Goal: Task Accomplishment & Management: Manage account settings

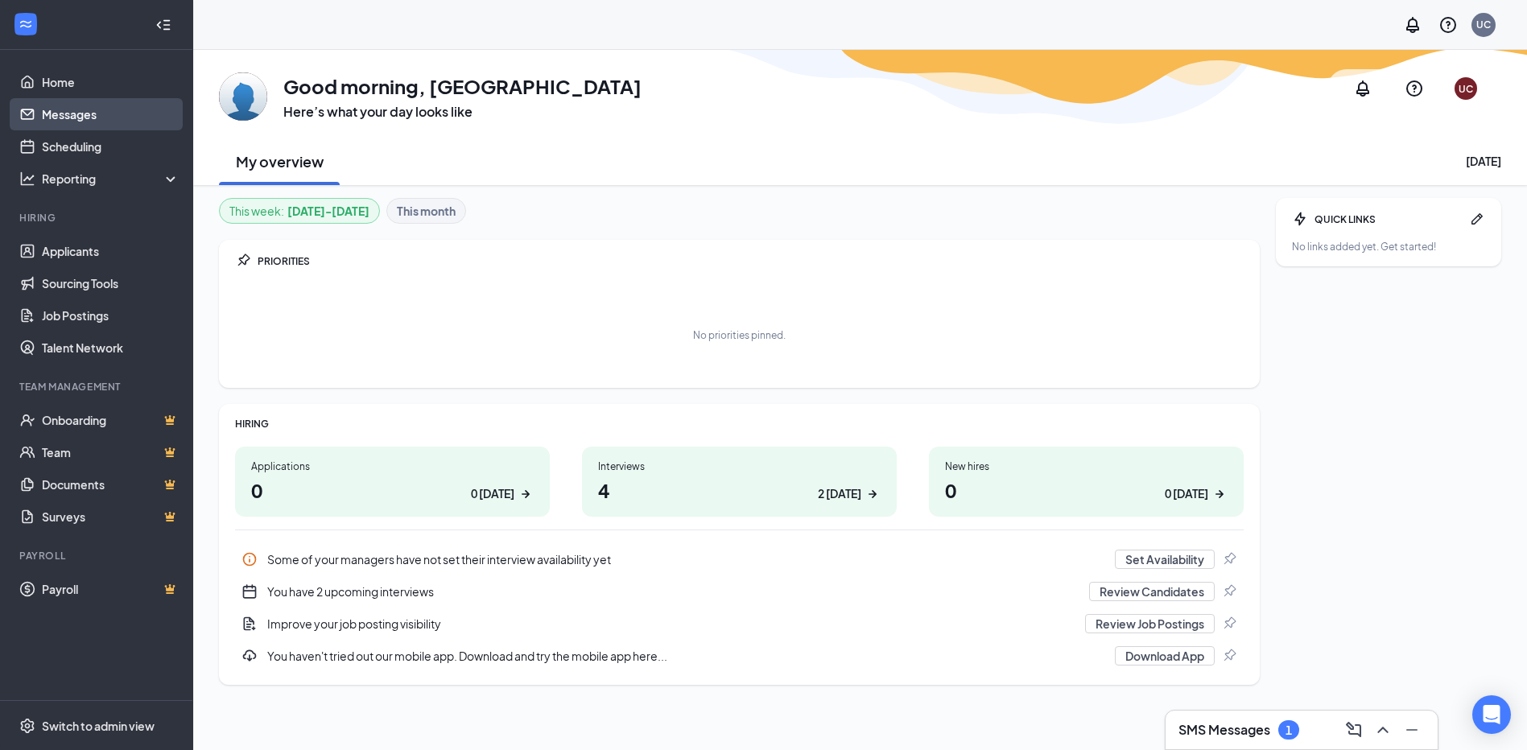
click at [77, 119] on link "Messages" at bounding box center [111, 114] width 138 height 32
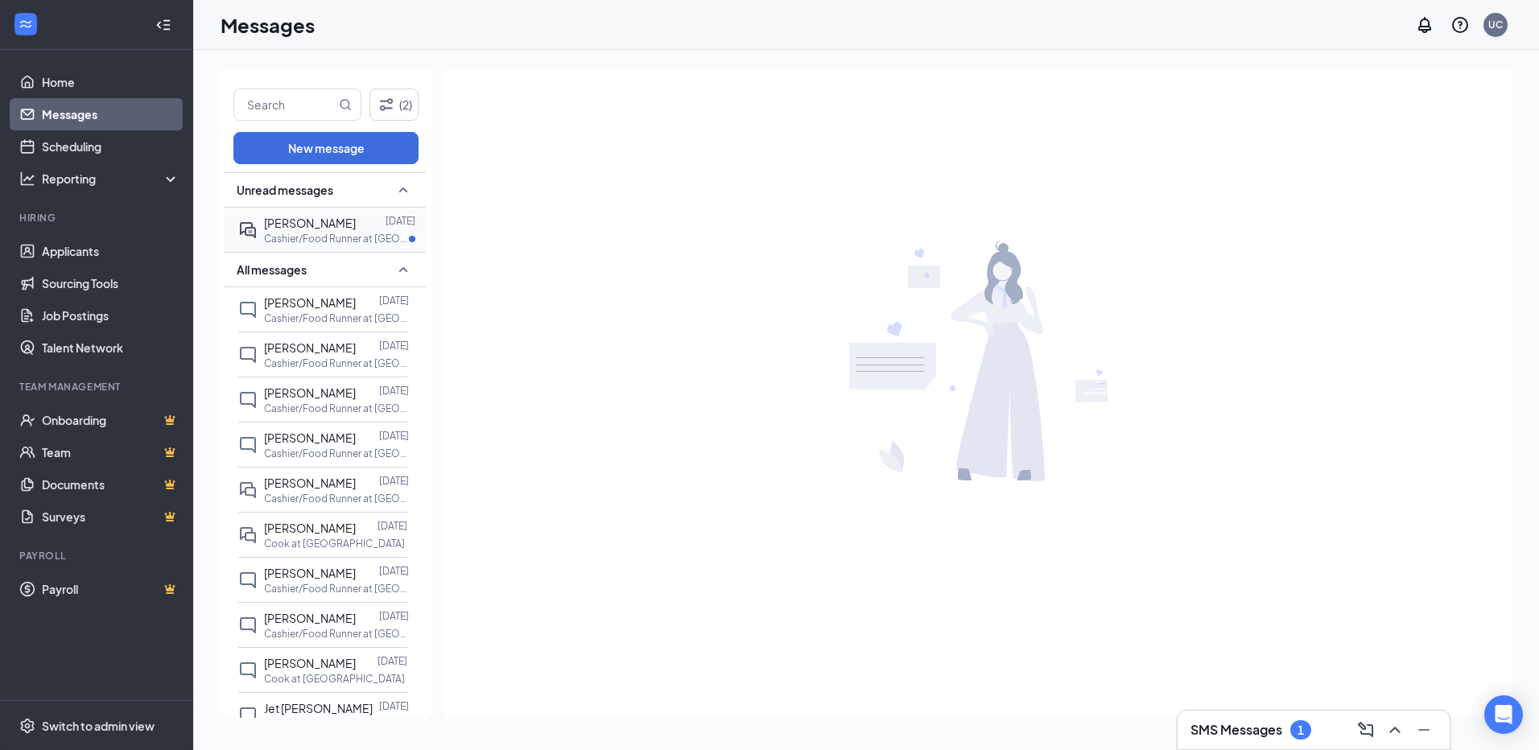
click at [323, 232] on p "Cashier/Food Runner at [GEOGRAPHIC_DATA]" at bounding box center [336, 239] width 145 height 14
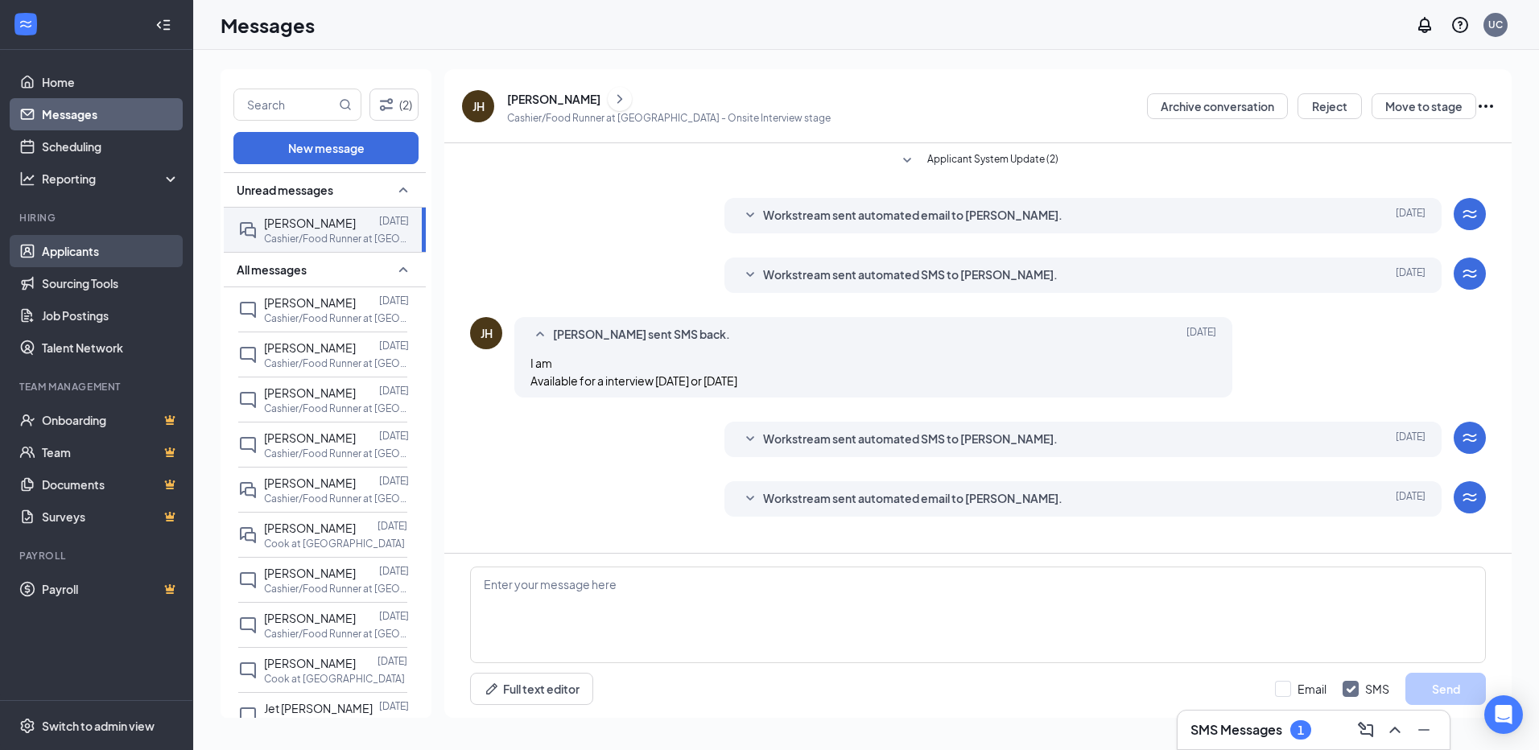
click at [110, 250] on link "Applicants" at bounding box center [111, 251] width 138 height 32
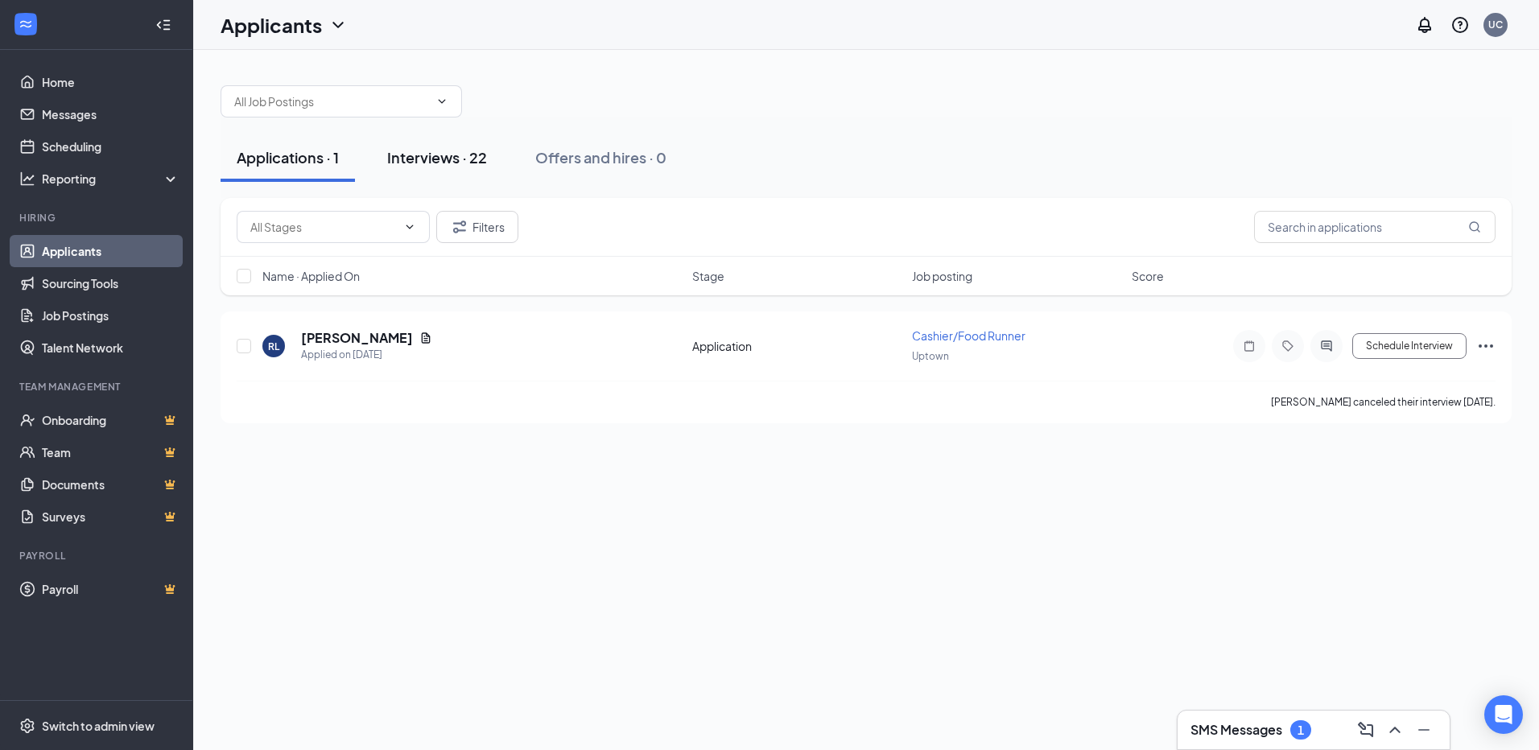
click at [435, 151] on div "Interviews · 22" at bounding box center [437, 157] width 100 height 20
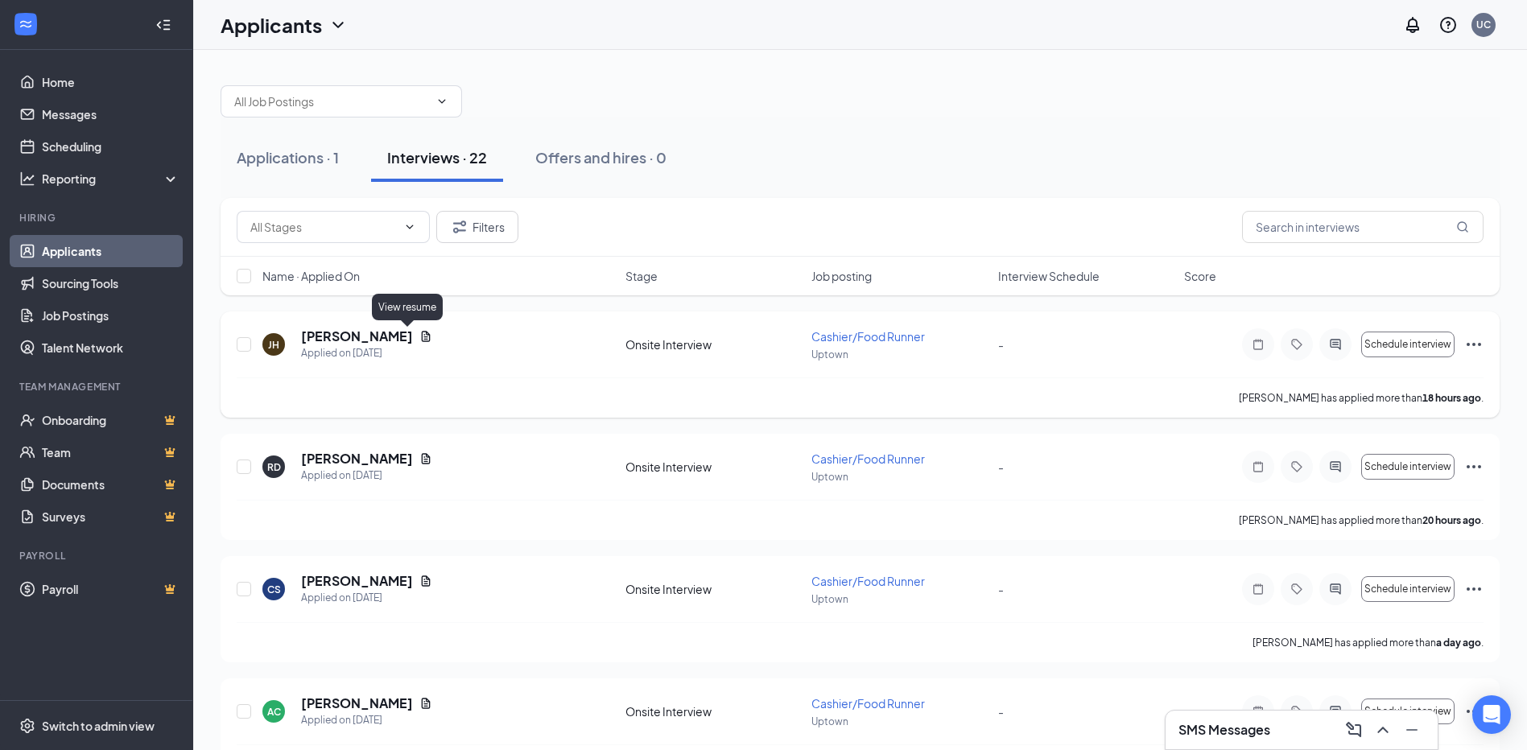
click at [422, 336] on icon "Document" at bounding box center [426, 336] width 9 height 10
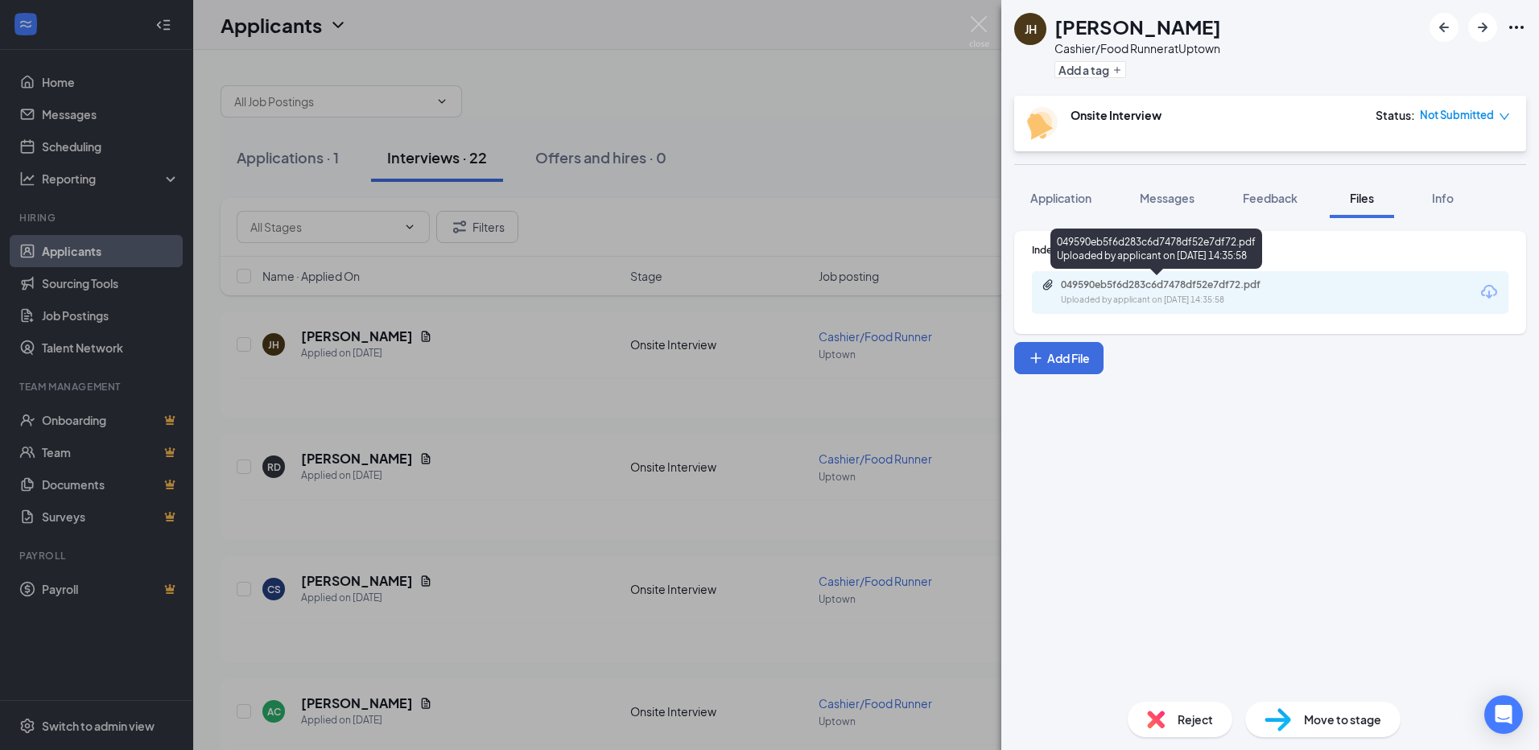
drag, startPoint x: 1110, startPoint y: 283, endPoint x: 1116, endPoint y: 270, distance: 14.1
click at [1116, 270] on div "049590eb5f6d283c6d7478df52e7df72.pdf Uploaded by applicant on [DATE] 14:35:58" at bounding box center [1156, 252] width 212 height 47
click at [1116, 285] on div "049590eb5f6d283c6d7478df52e7df72.pdf" at bounding box center [1173, 285] width 225 height 13
